Goal: Obtain resource: Obtain resource

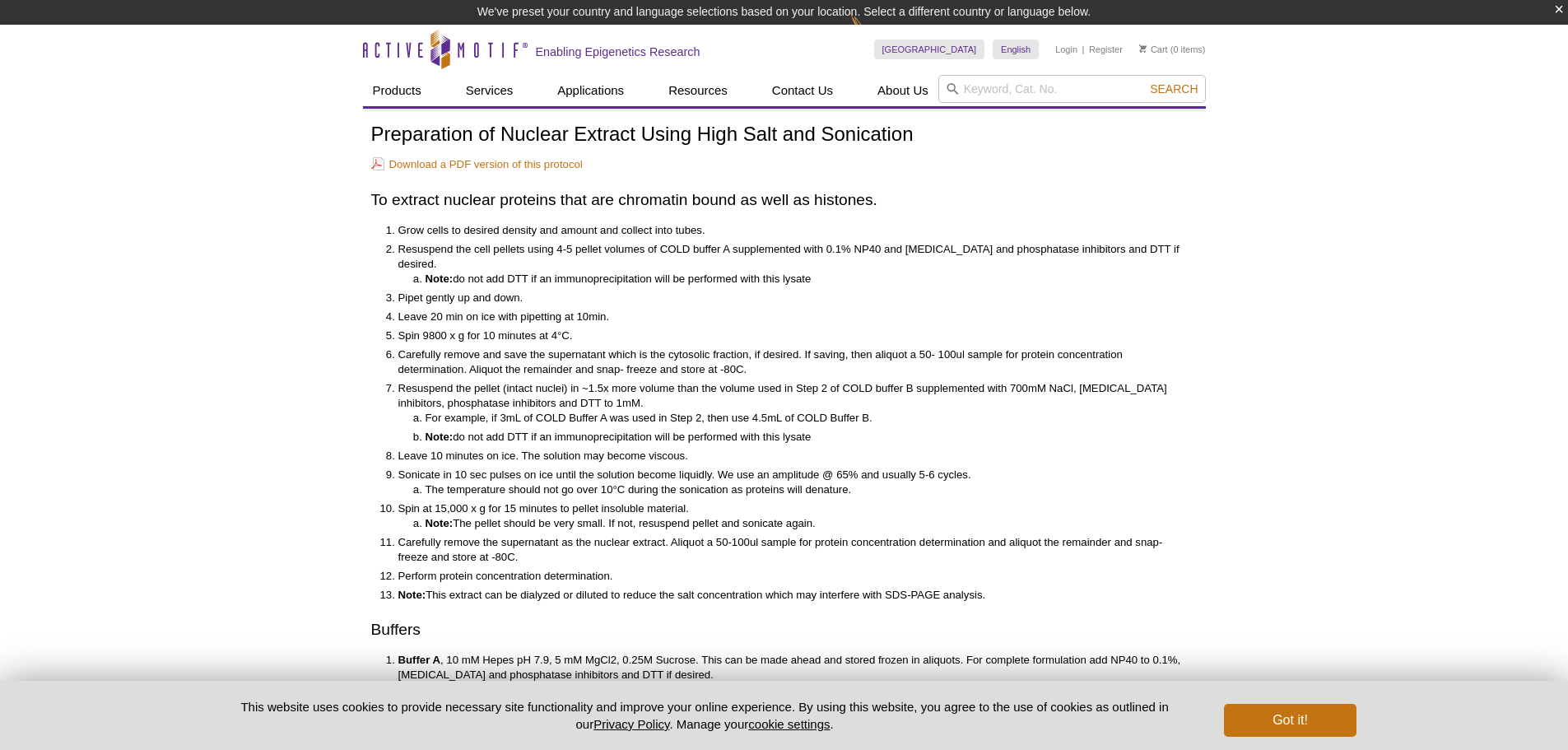
scroll to position [149, 0]
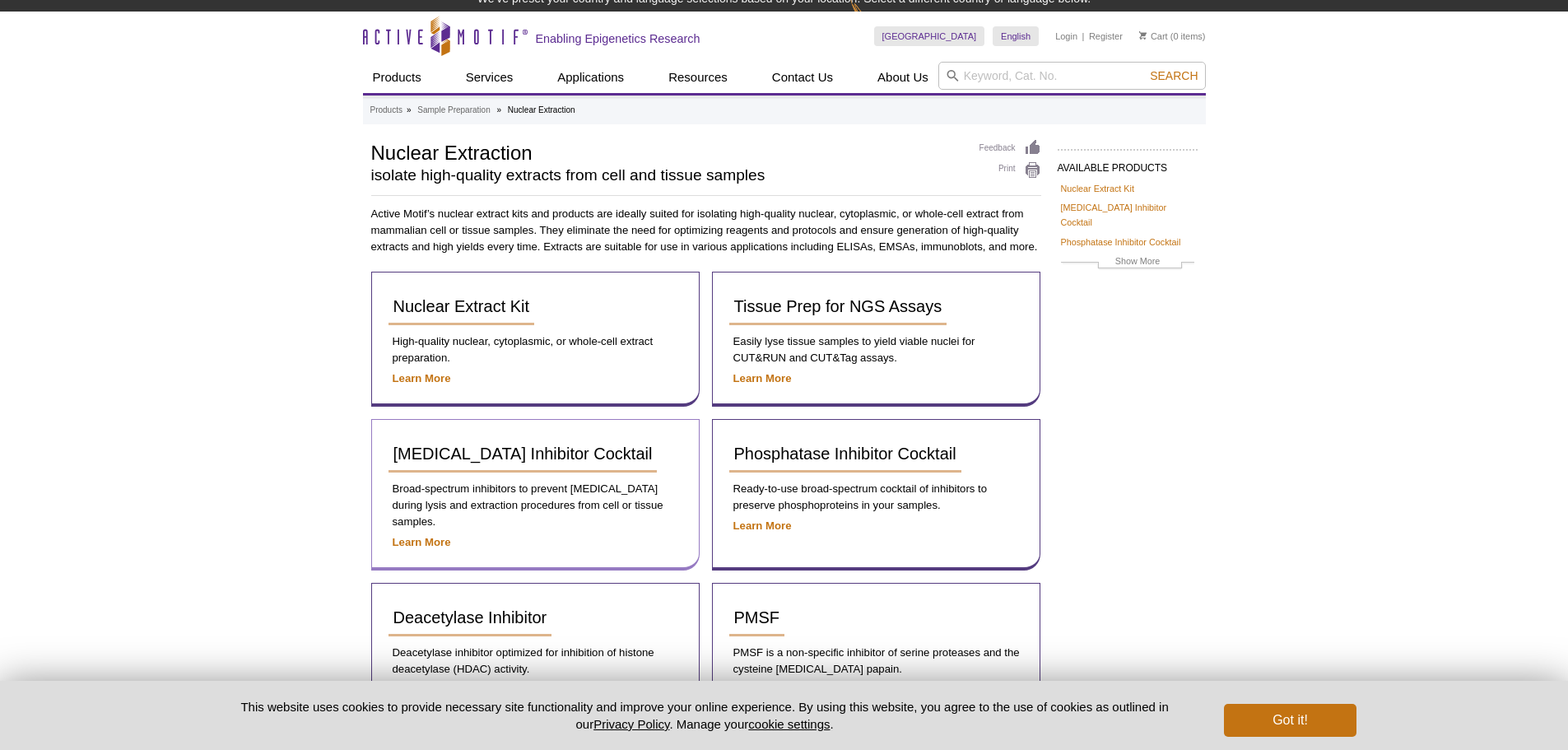
scroll to position [162, 0]
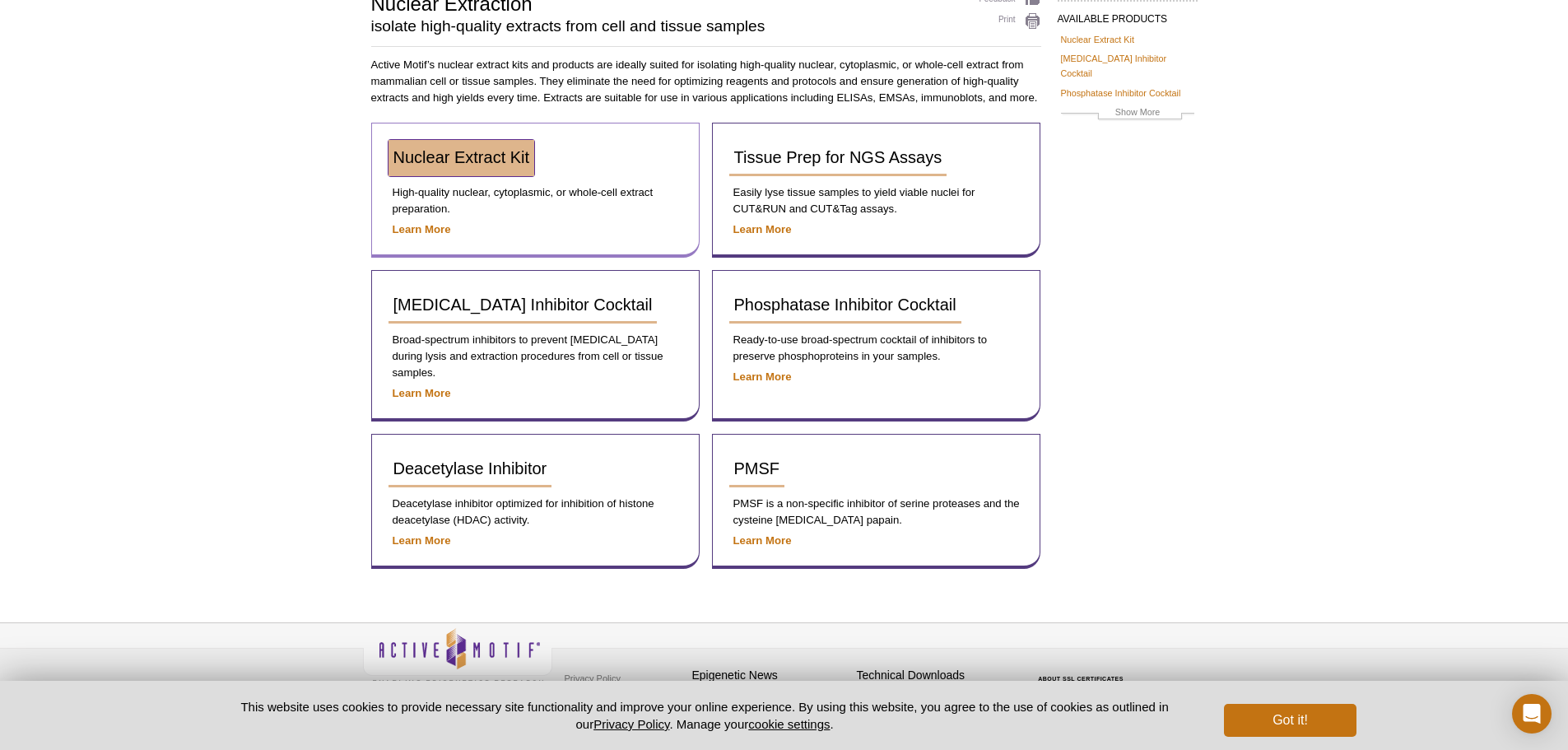
click at [518, 155] on span "Nuclear Extract Kit" at bounding box center [462, 156] width 137 height 18
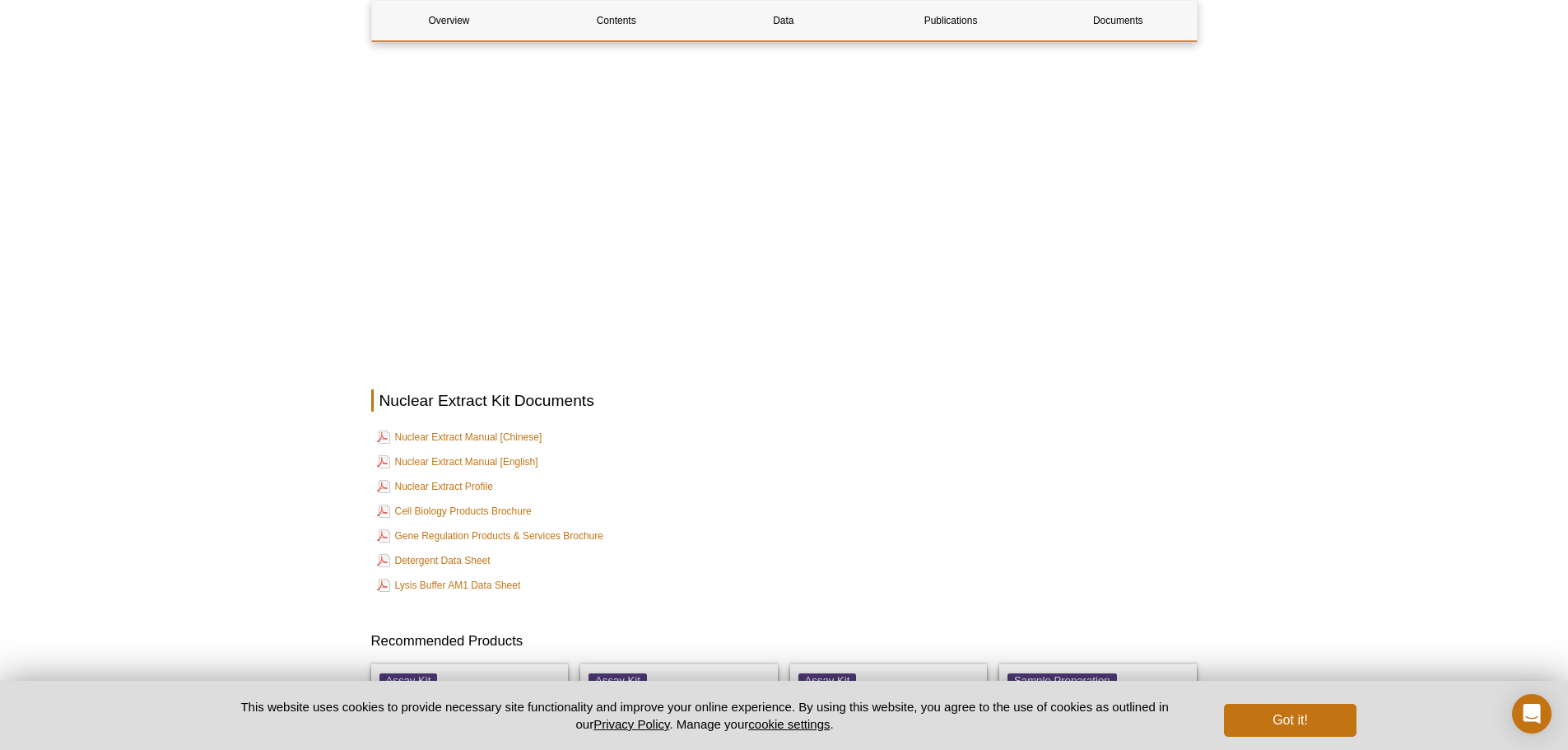
scroll to position [2798, 0]
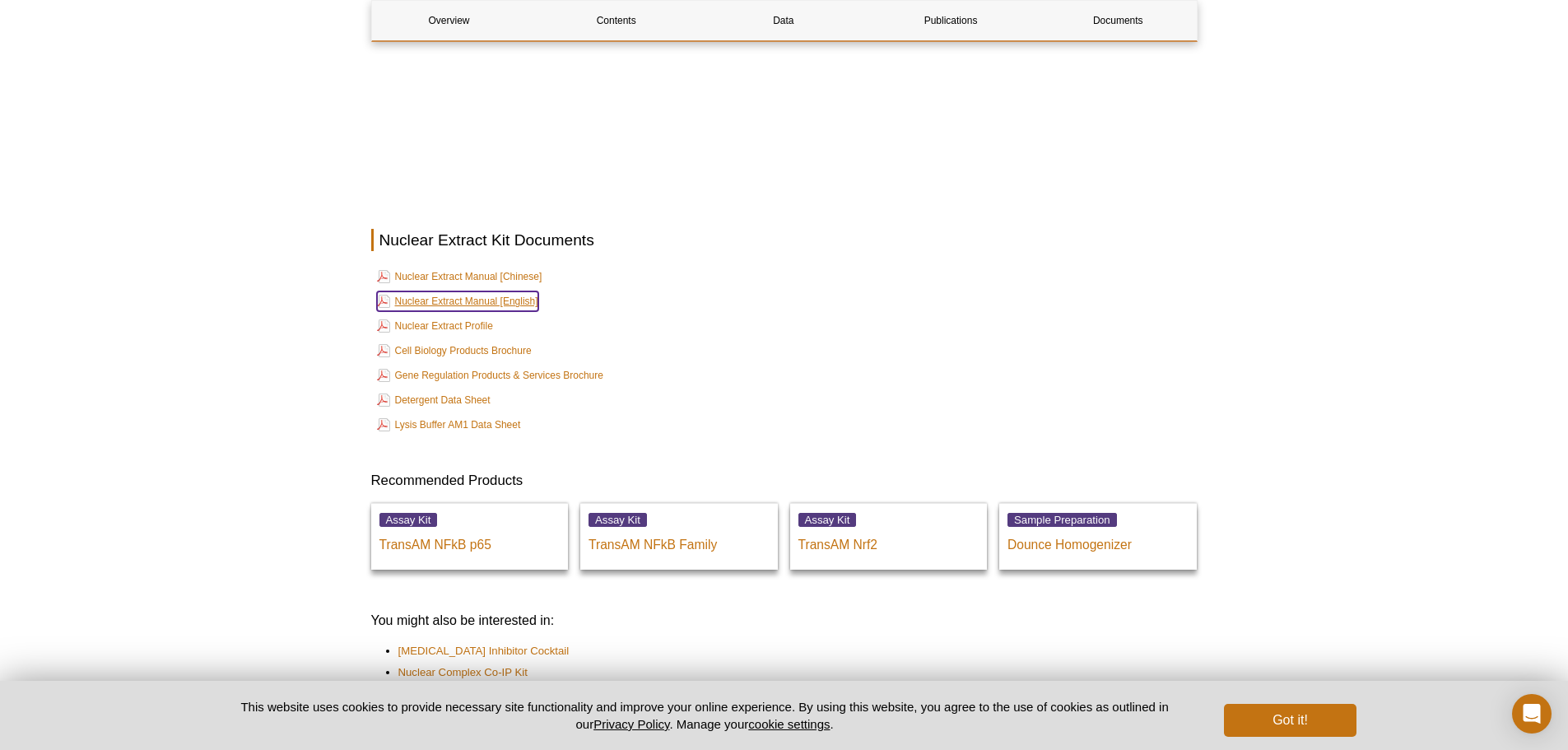
drag, startPoint x: 468, startPoint y: 284, endPoint x: 477, endPoint y: 284, distance: 9.0
click at [469, 291] on link "Nuclear Extract Manual [English]" at bounding box center [457, 301] width 161 height 20
